Goal: Information Seeking & Learning: Learn about a topic

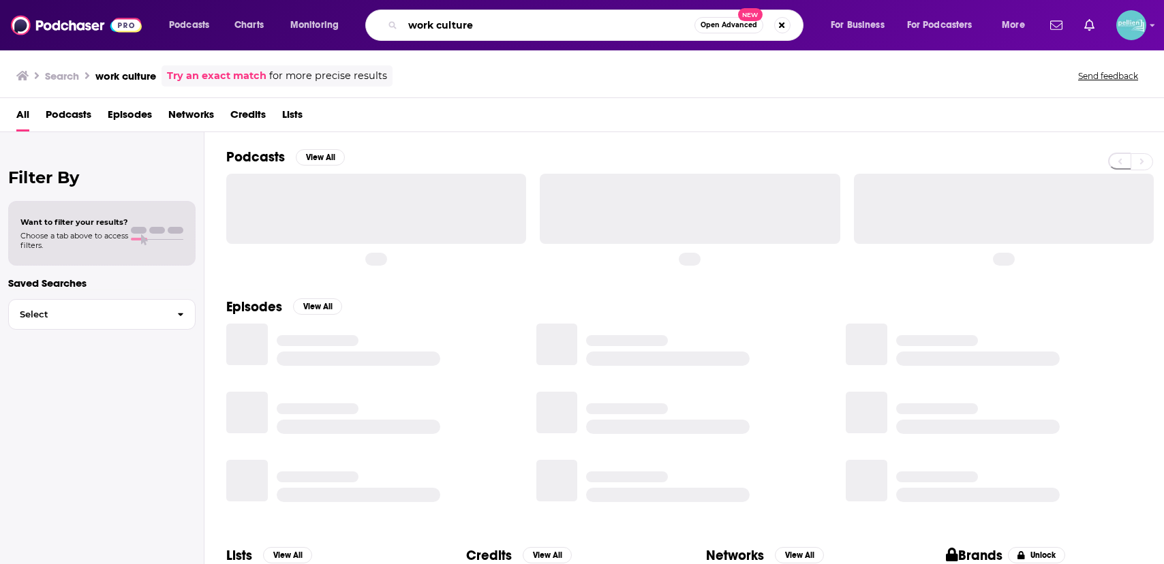
click at [466, 26] on input "work culture" at bounding box center [549, 25] width 292 height 22
paste input "Apprenticeship 2.0"
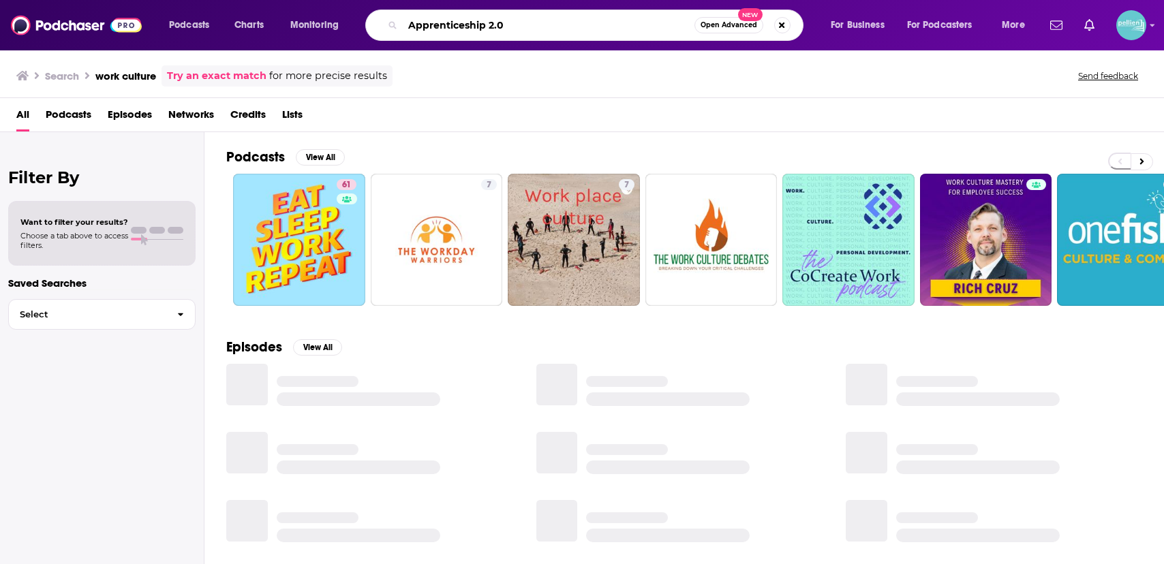
type input "Apprenticeship 2.0"
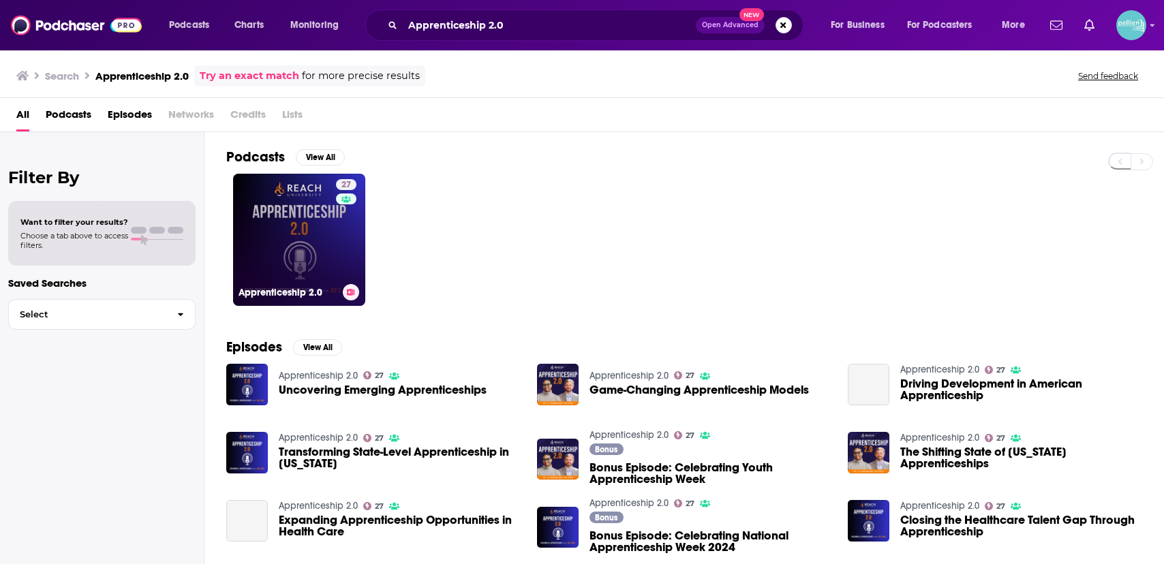
click at [331, 209] on link "27 Apprenticeship 2.0" at bounding box center [299, 240] width 132 height 132
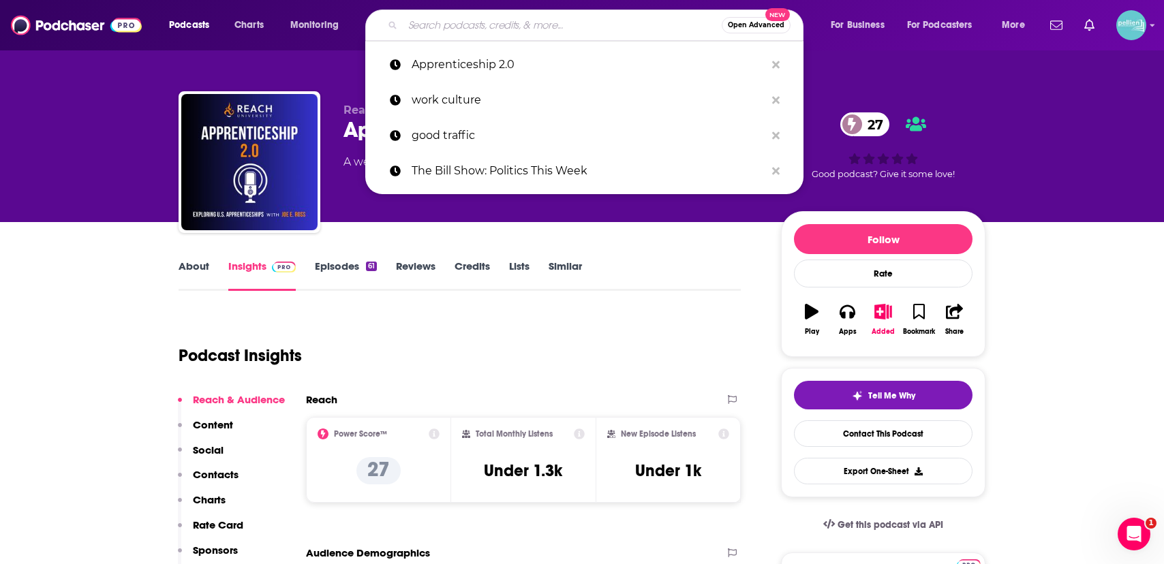
click at [448, 27] on input "Search podcasts, credits, & more..." at bounding box center [562, 25] width 319 height 22
paste input "PPR-KTH"
type input "PPR-KTH"
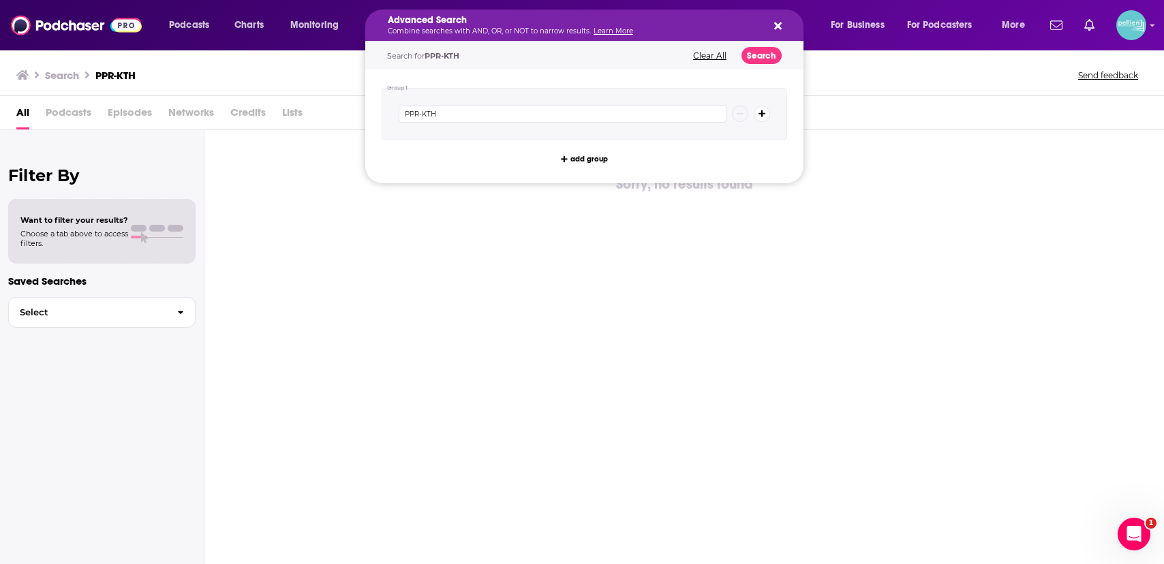
click at [474, 17] on h5 "Advanced Search" at bounding box center [574, 21] width 372 height 10
click at [555, 125] on div "PPR-KTH" at bounding box center [585, 114] width 406 height 52
click at [545, 121] on input "PPR-KTH" at bounding box center [563, 114] width 328 height 18
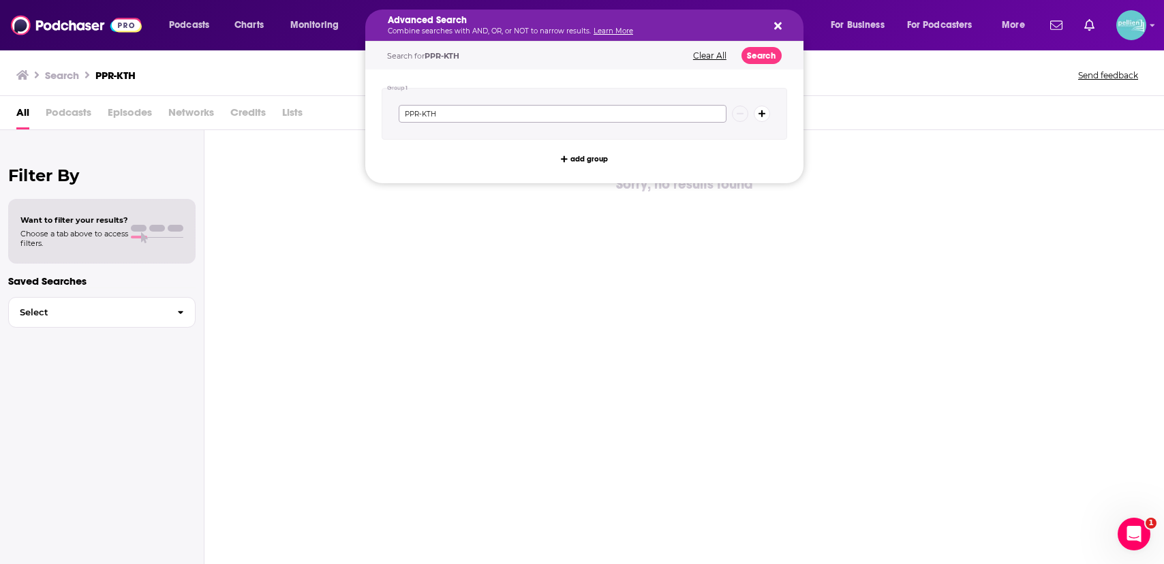
click at [545, 121] on input "PPR-KTH" at bounding box center [563, 114] width 328 height 18
paste input "The Bill Show: Politics This Week"
type input "The Bill Show: Politics This Week"
click at [770, 55] on button "Search" at bounding box center [762, 55] width 40 height 17
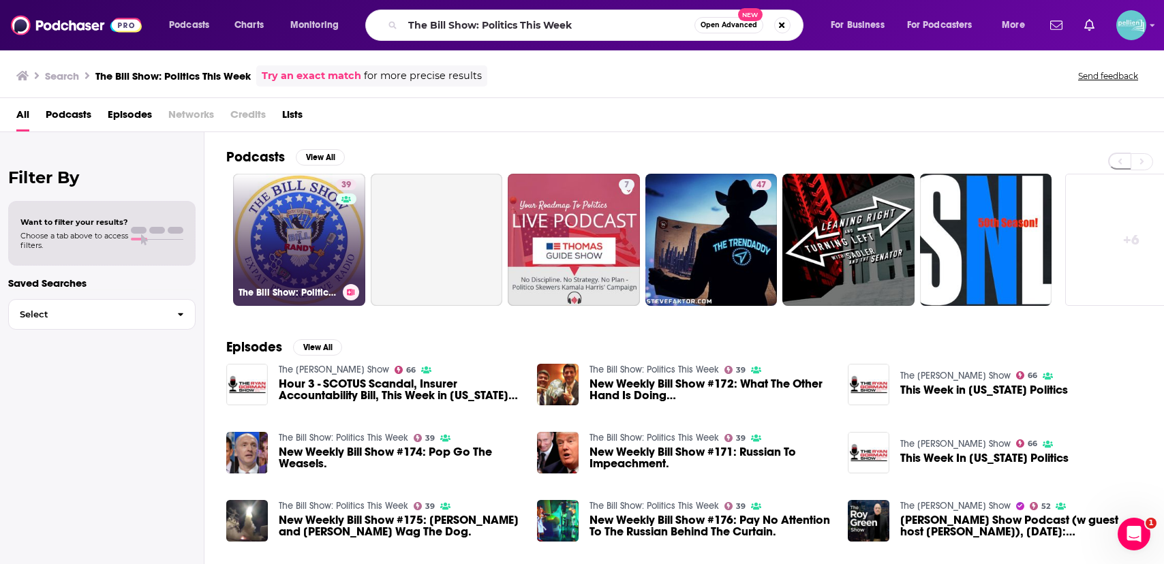
click at [256, 259] on link "39 The Bill Show: Politics This Week" at bounding box center [299, 240] width 132 height 132
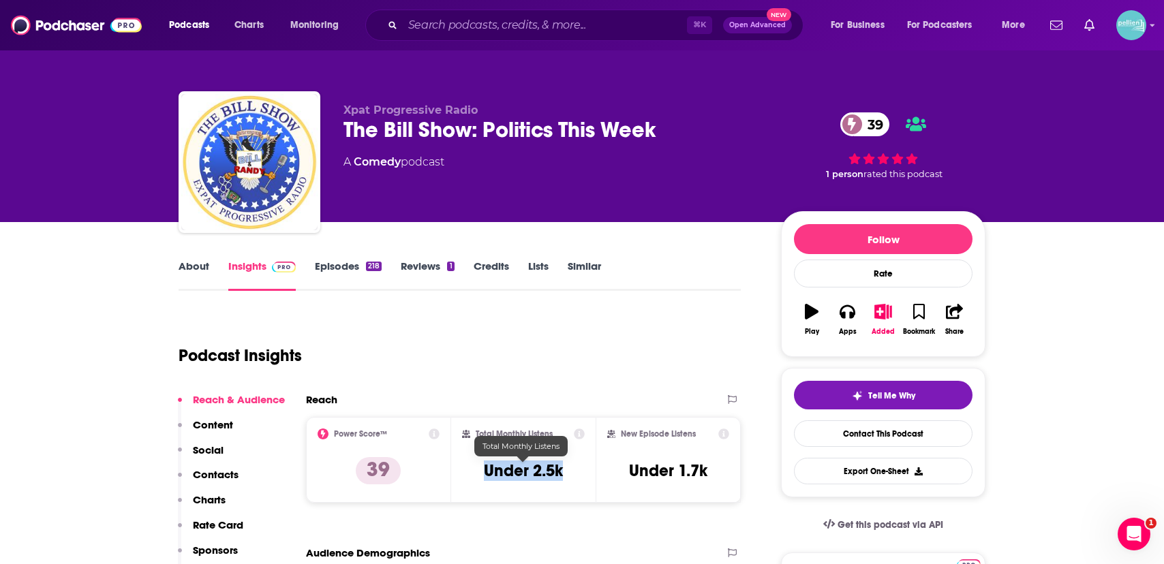
drag, startPoint x: 567, startPoint y: 474, endPoint x: 479, endPoint y: 474, distance: 88.6
click at [479, 474] on div "Total Monthly Listens Under 2.5k" at bounding box center [523, 460] width 123 height 63
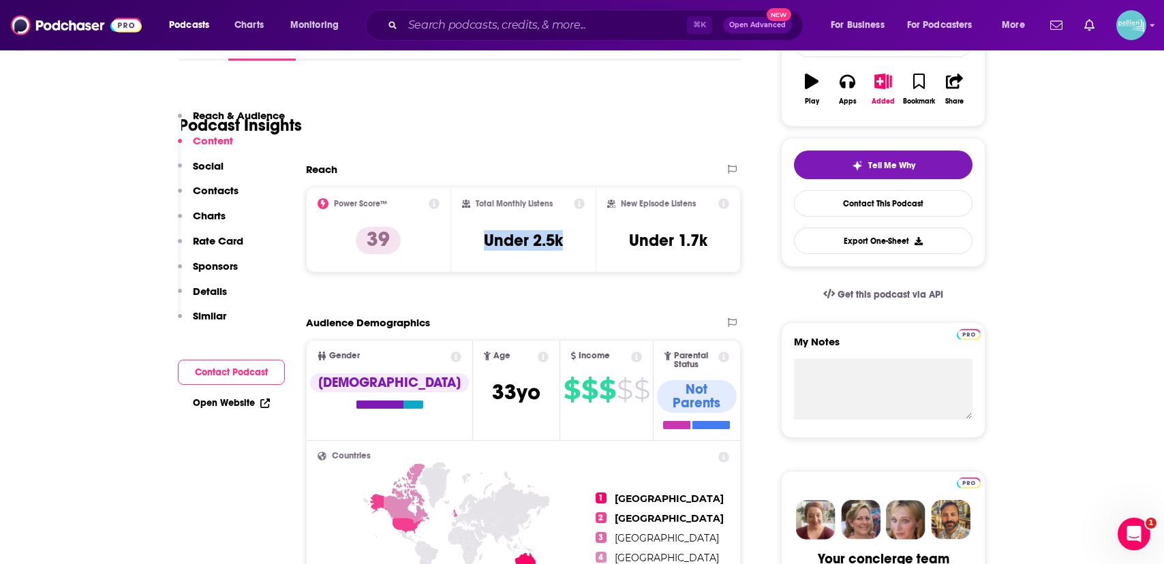
scroll to position [80, 0]
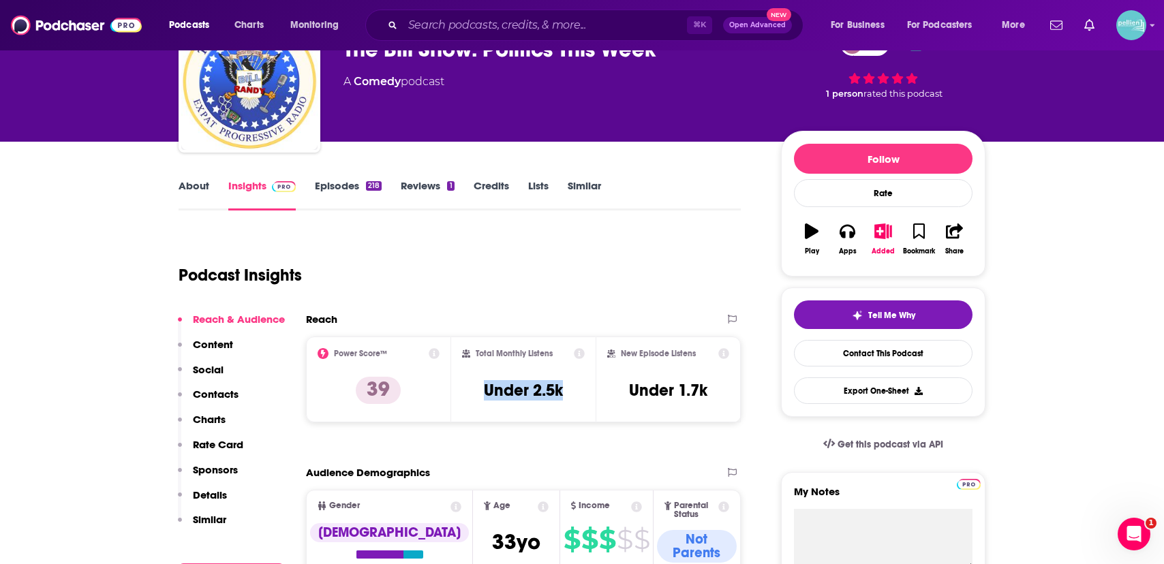
copy h3 "Under 2.5k"
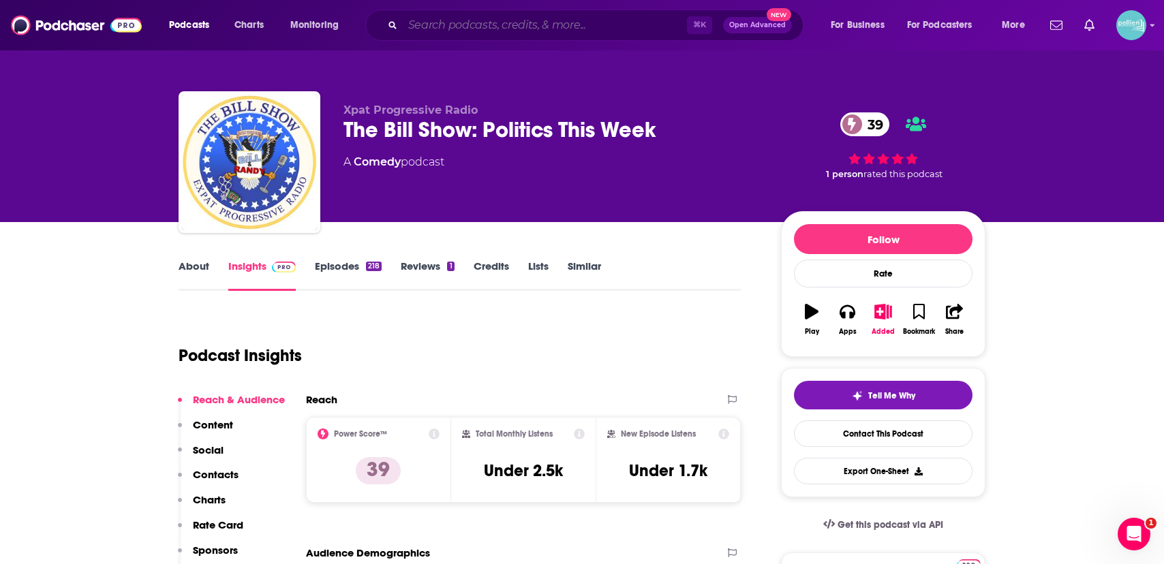
click at [437, 18] on input "Search podcasts, credits, & more..." at bounding box center [545, 25] width 284 height 22
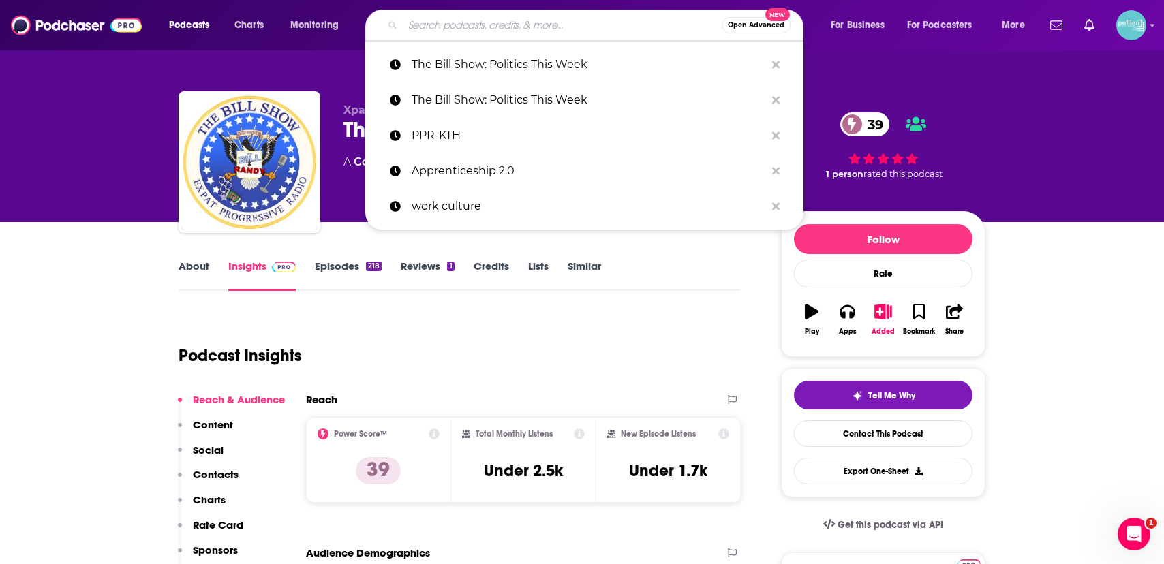
paste input "Factually! with [PERSON_NAME]"
type input "Factually! with [PERSON_NAME]"
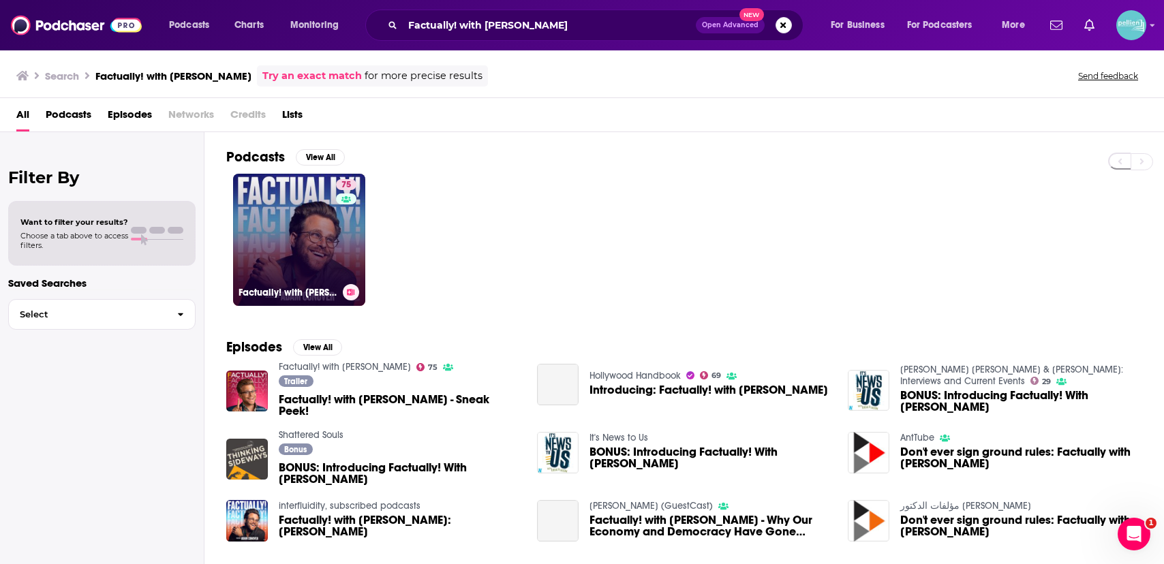
click at [305, 236] on link "75 Factually! with [PERSON_NAME]" at bounding box center [299, 240] width 132 height 132
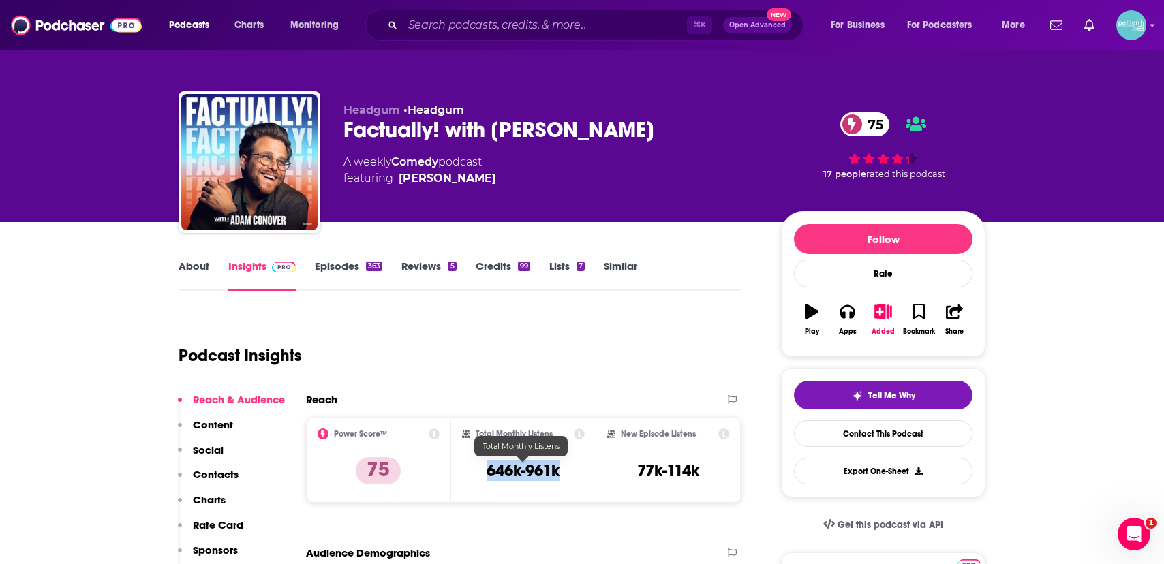
drag, startPoint x: 570, startPoint y: 472, endPoint x: 470, endPoint y: 472, distance: 99.5
click at [470, 472] on div "Total Monthly Listens 646k-961k" at bounding box center [523, 460] width 123 height 63
copy h3 "646k-961k"
